Goal: Find specific page/section: Find specific page/section

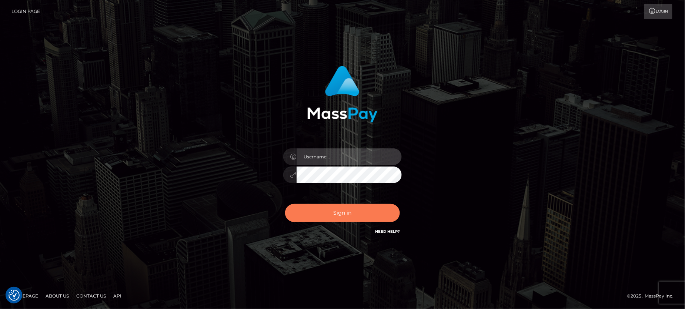
type input "Jeane.B2"
click at [333, 215] on button "Sign in" at bounding box center [342, 213] width 115 height 18
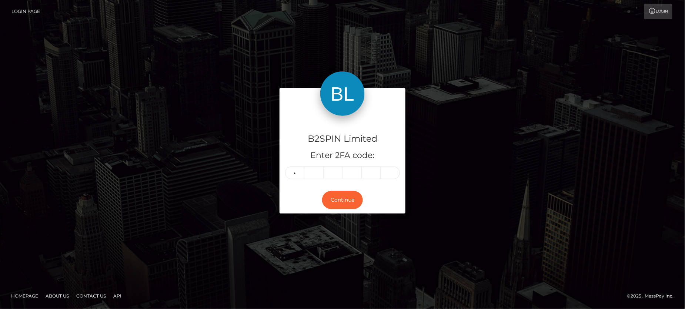
type input "2"
type input "9"
type input "5"
type input "0"
type input "6"
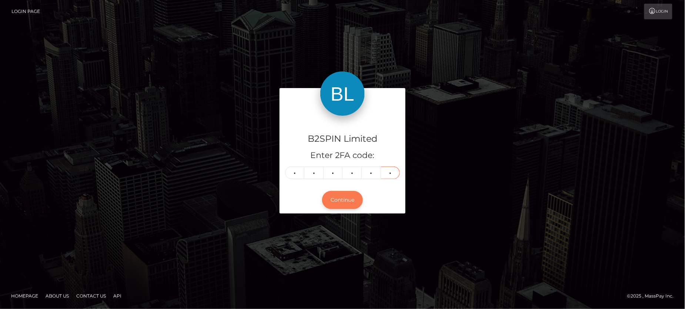
type input "9"
click at [351, 194] on button "Continue" at bounding box center [342, 200] width 41 height 18
click at [339, 200] on button "Continue" at bounding box center [342, 200] width 41 height 18
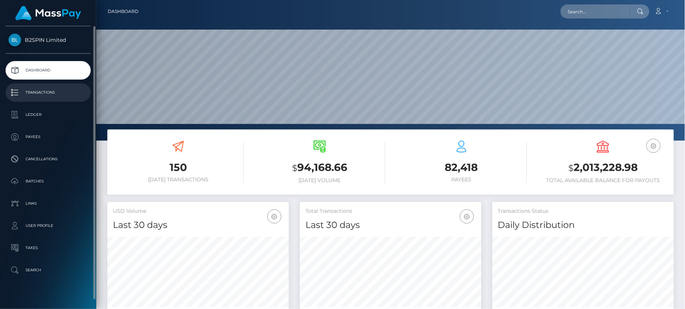
scroll to position [131, 181]
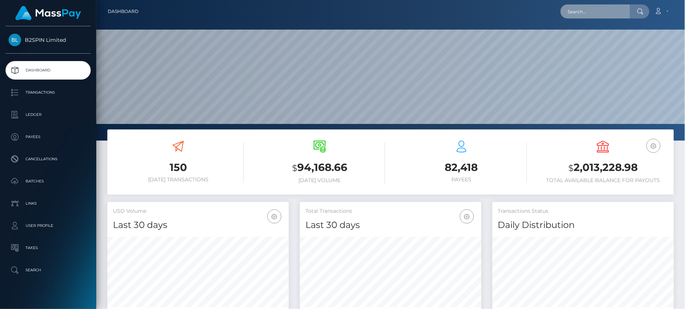
click at [619, 11] on input "text" at bounding box center [595, 11] width 70 height 14
paste input "3645015"
type input "3645015"
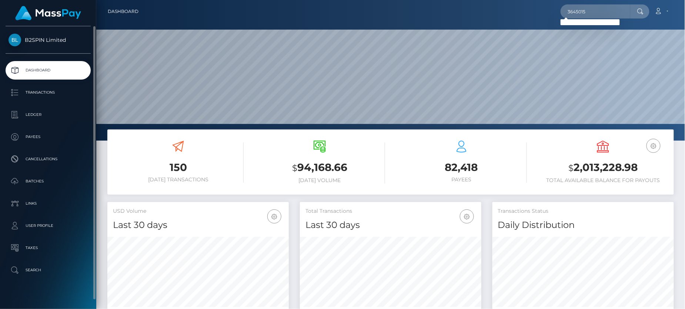
drag, startPoint x: 22, startPoint y: 289, endPoint x: 33, endPoint y: 282, distance: 12.8
click at [24, 288] on div "B2SPIN Limited Dashboard Transactions Ledger Payees Cancellations Batches" at bounding box center [48, 166] width 96 height 281
